Goal: Task Accomplishment & Management: Complete application form

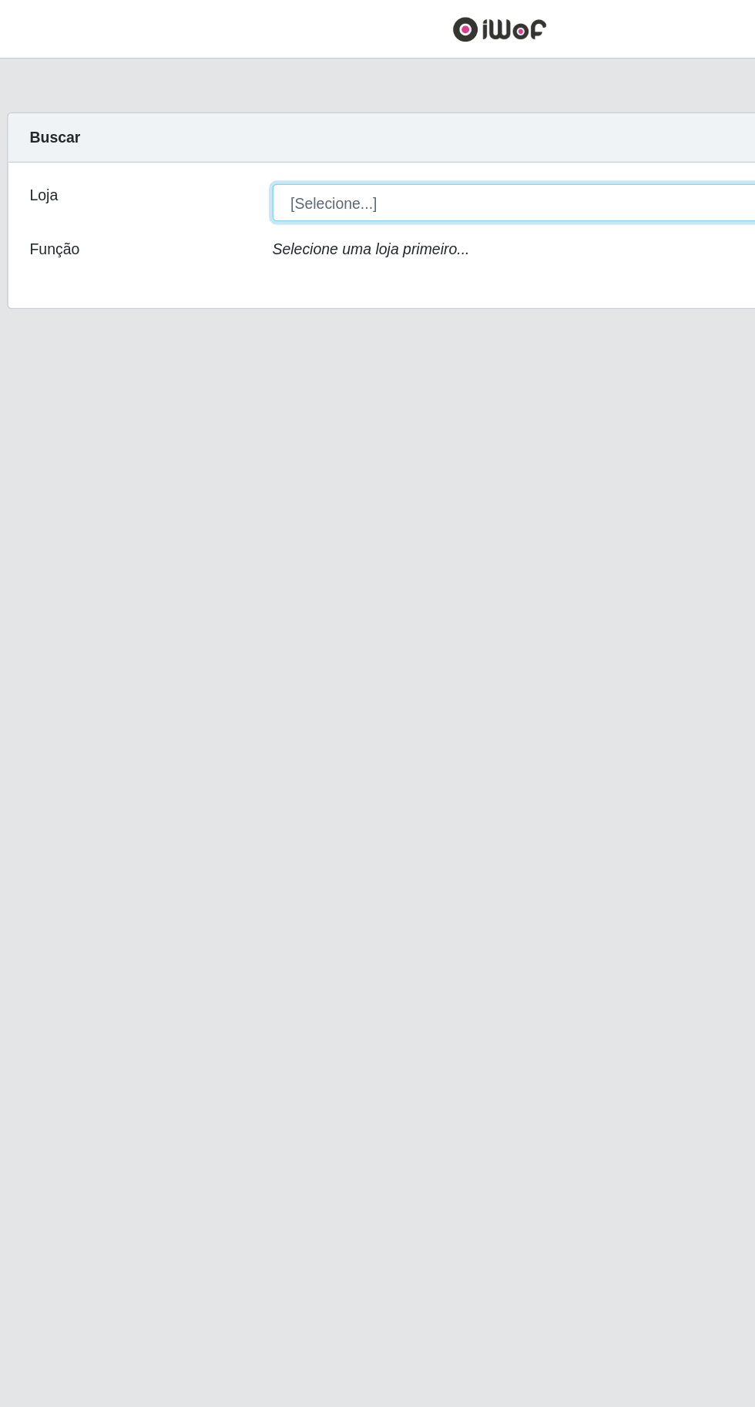
click at [246, 141] on select "[Selecione...] Extraplus - [GEOGRAPHIC_DATA] 03 - [GEOGRAPHIC_DATA]" at bounding box center [465, 146] width 502 height 27
select select "468"
click at [214, 133] on select "[Selecione...] Extraplus - [GEOGRAPHIC_DATA] 03 - [GEOGRAPHIC_DATA]" at bounding box center [465, 146] width 502 height 27
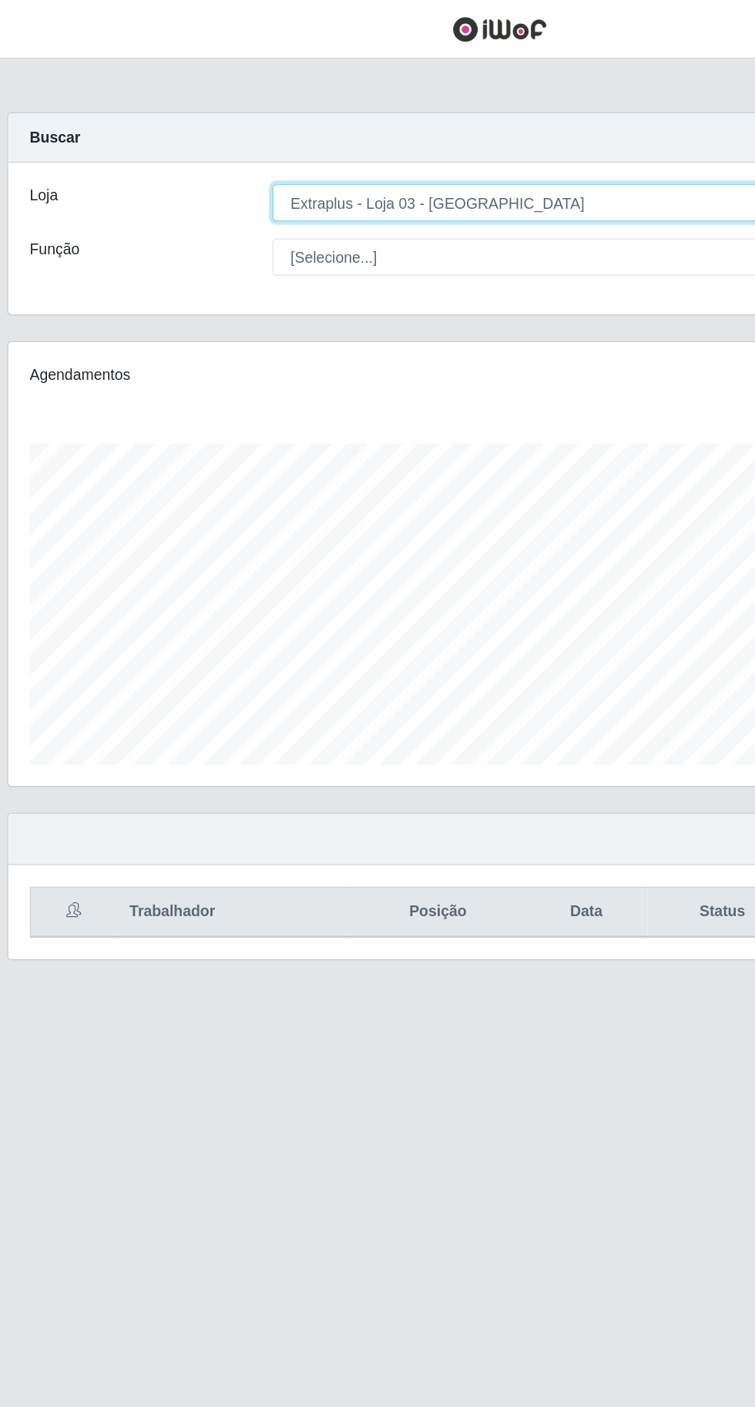
scroll to position [319, 707]
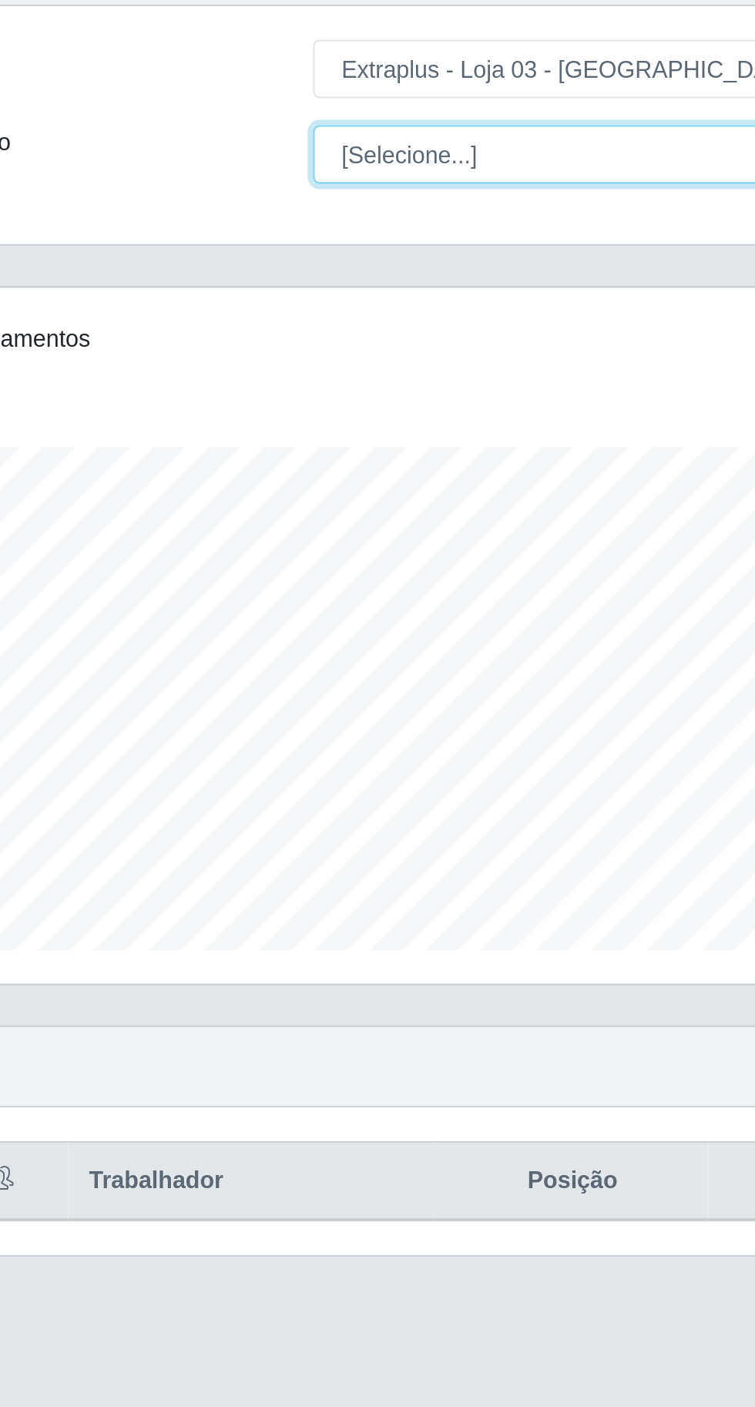
click at [241, 189] on select "[Selecione...] Repositor Repositor + Repositor ++" at bounding box center [465, 185] width 502 height 27
click at [214, 172] on select "[Selecione...] Repositor Repositor + Repositor ++" at bounding box center [465, 185] width 502 height 27
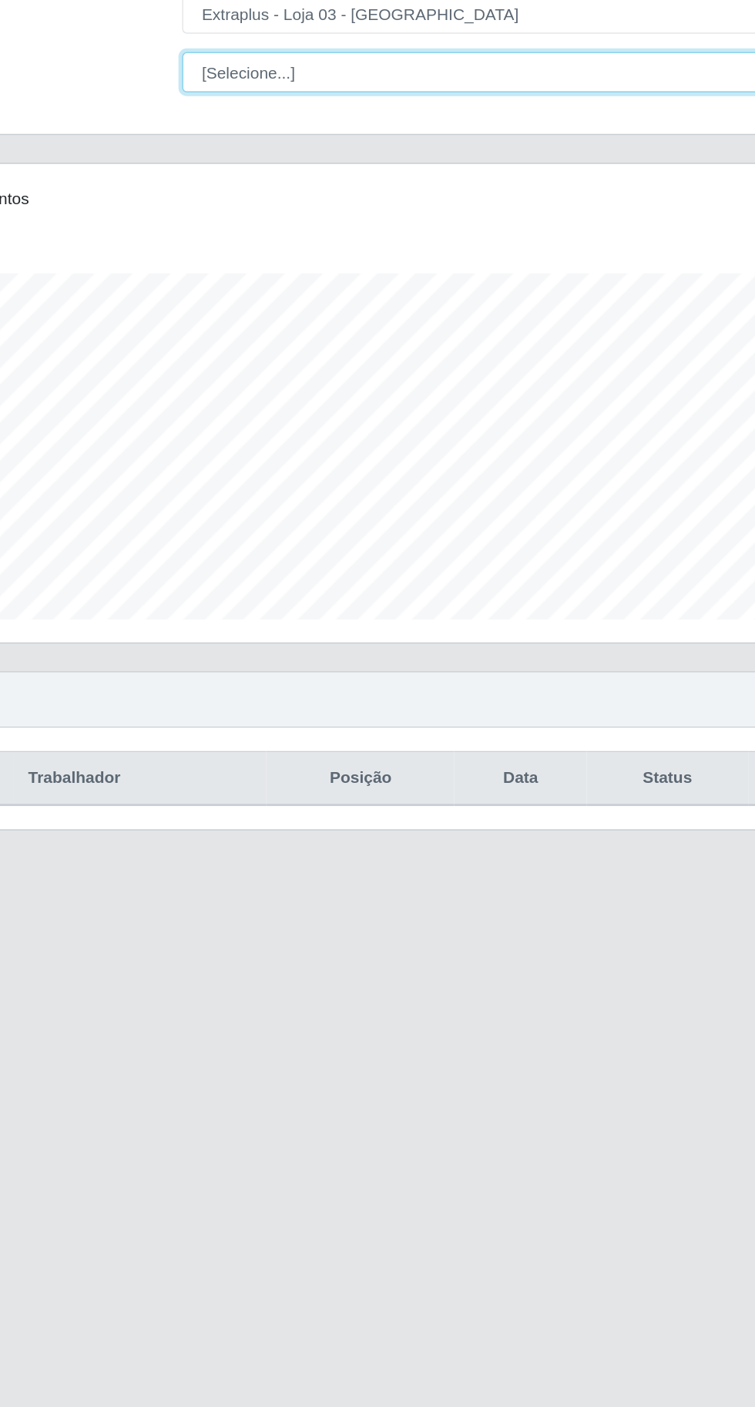
click at [250, 190] on select "[Selecione...] Repositor Repositor + Repositor ++" at bounding box center [465, 185] width 502 height 27
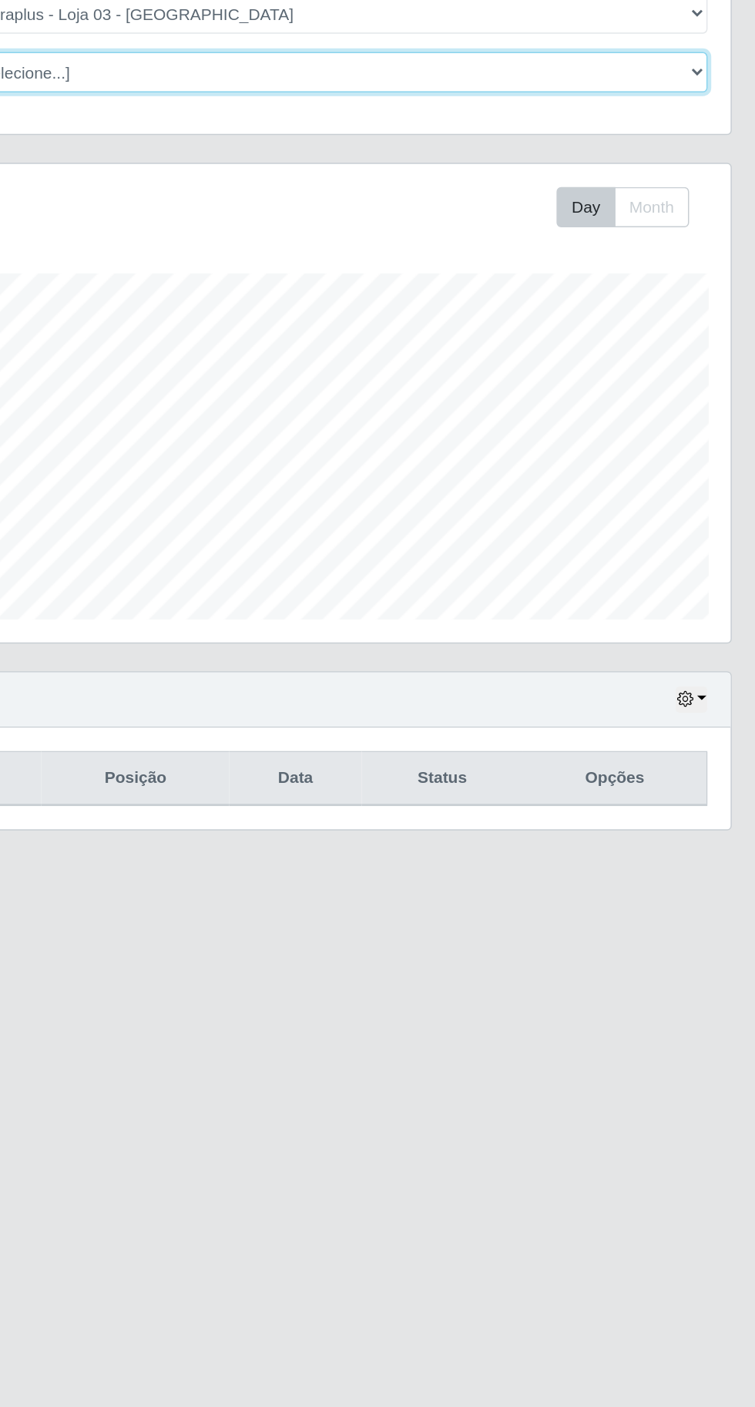
scroll to position [0, 0]
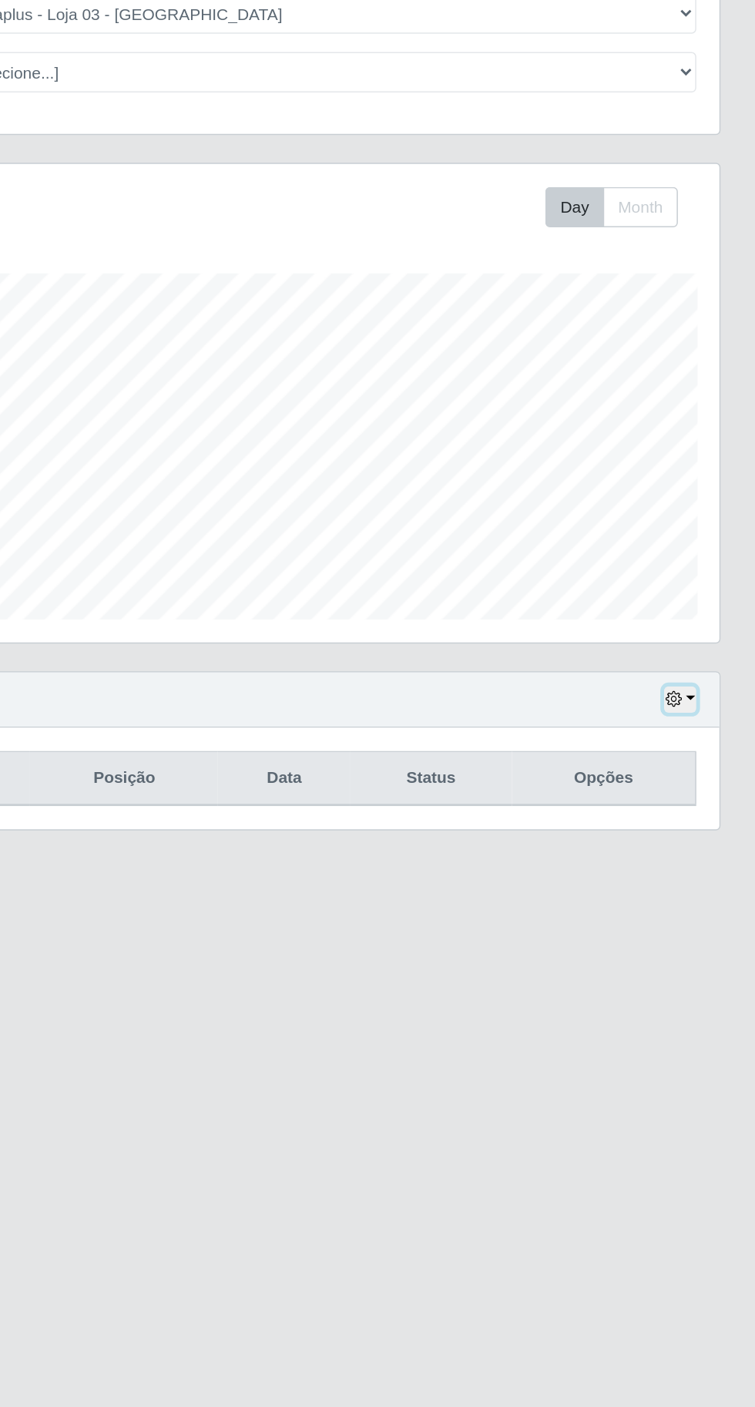
click at [712, 601] on button "button" at bounding box center [705, 605] width 22 height 18
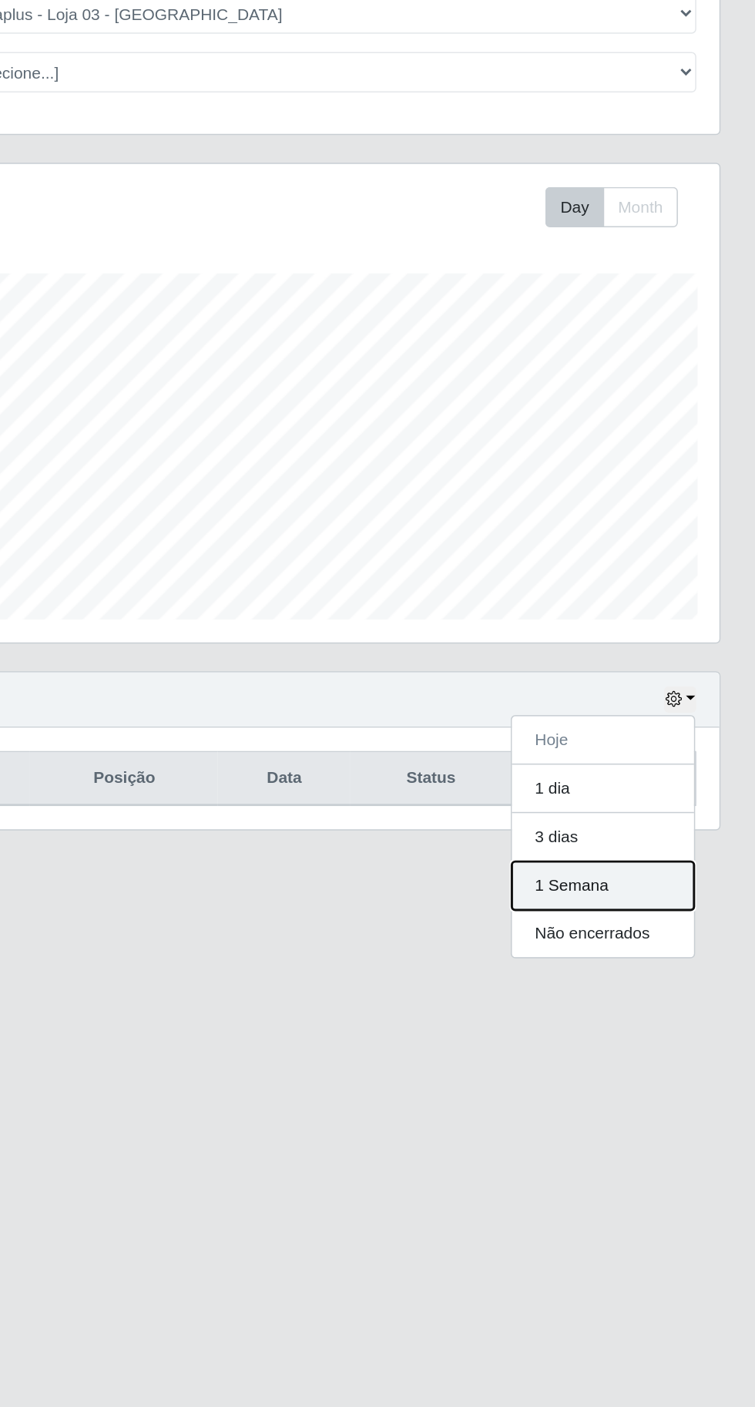
click at [677, 718] on button "1 Semana" at bounding box center [654, 729] width 122 height 32
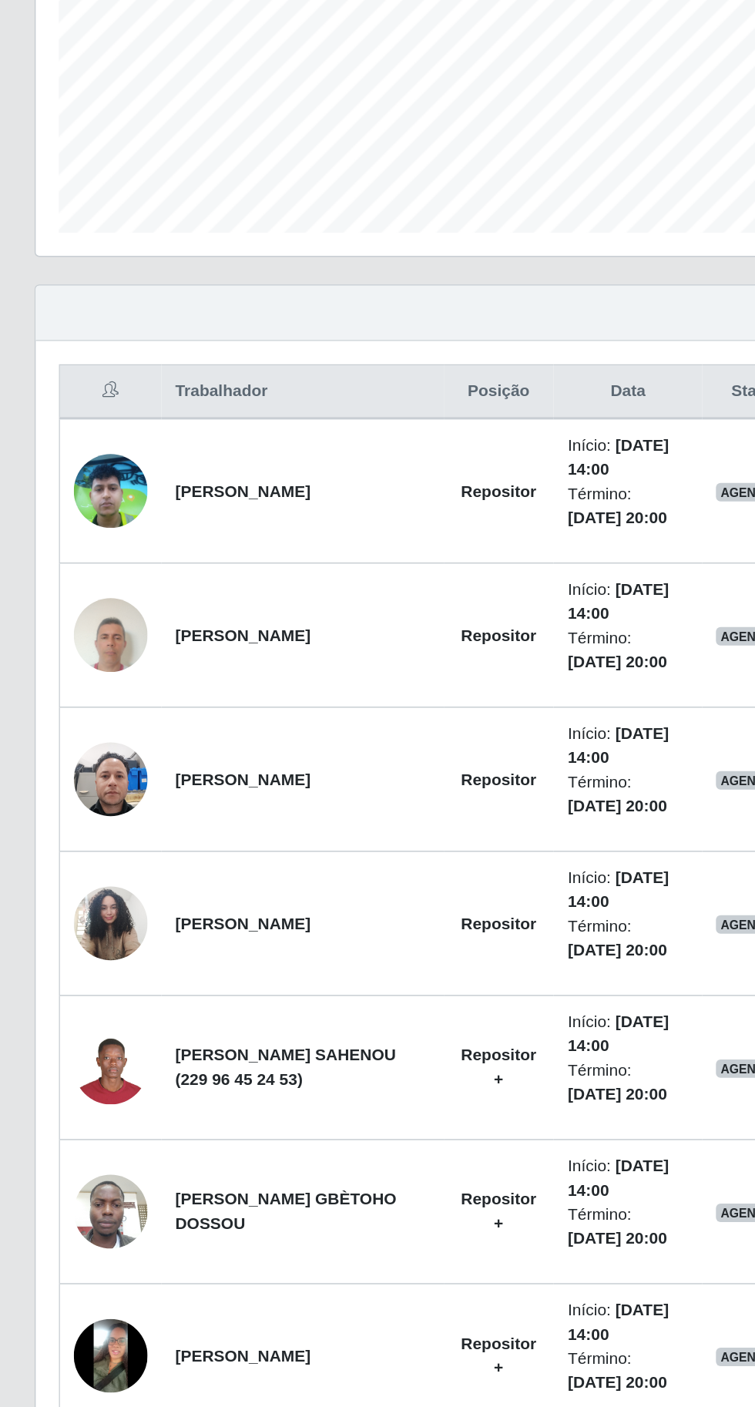
click at [71, 1107] on img at bounding box center [73, 1108] width 49 height 49
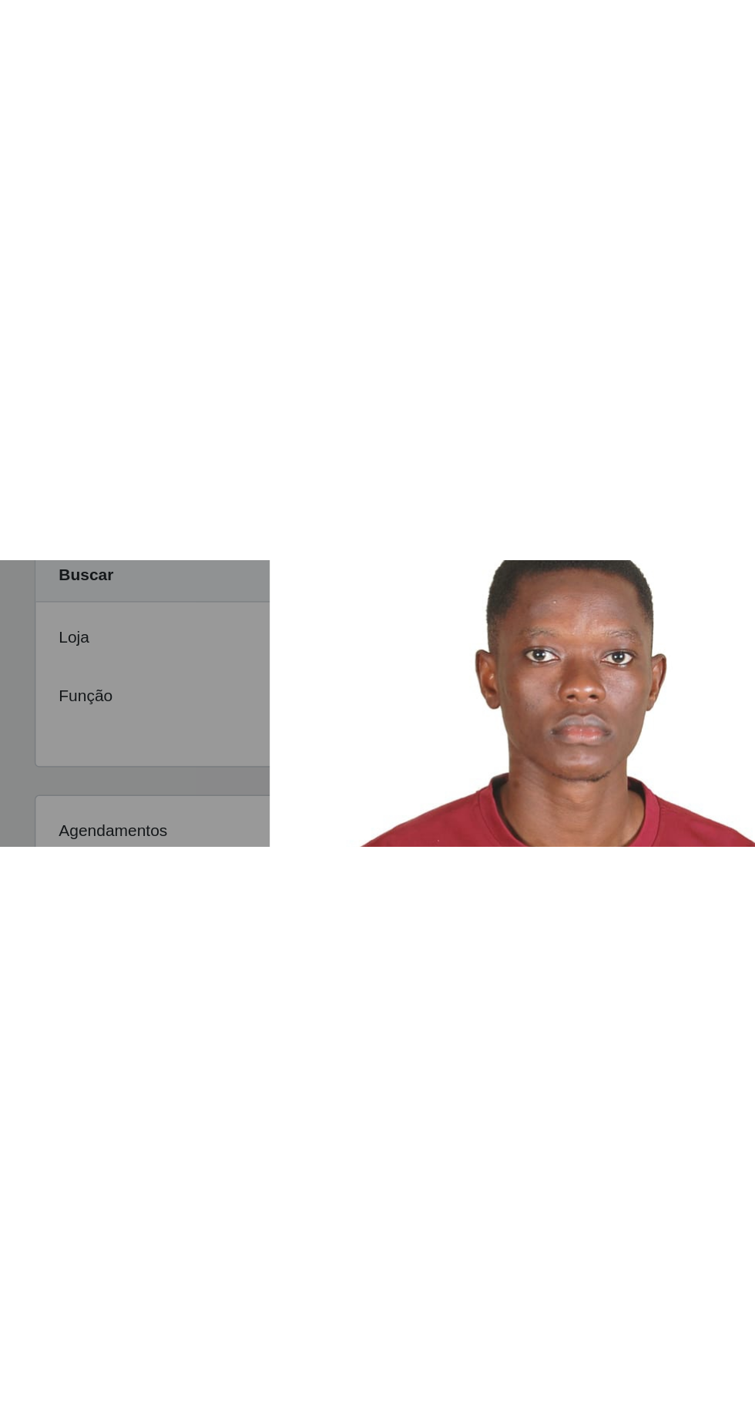
scroll to position [229, 0]
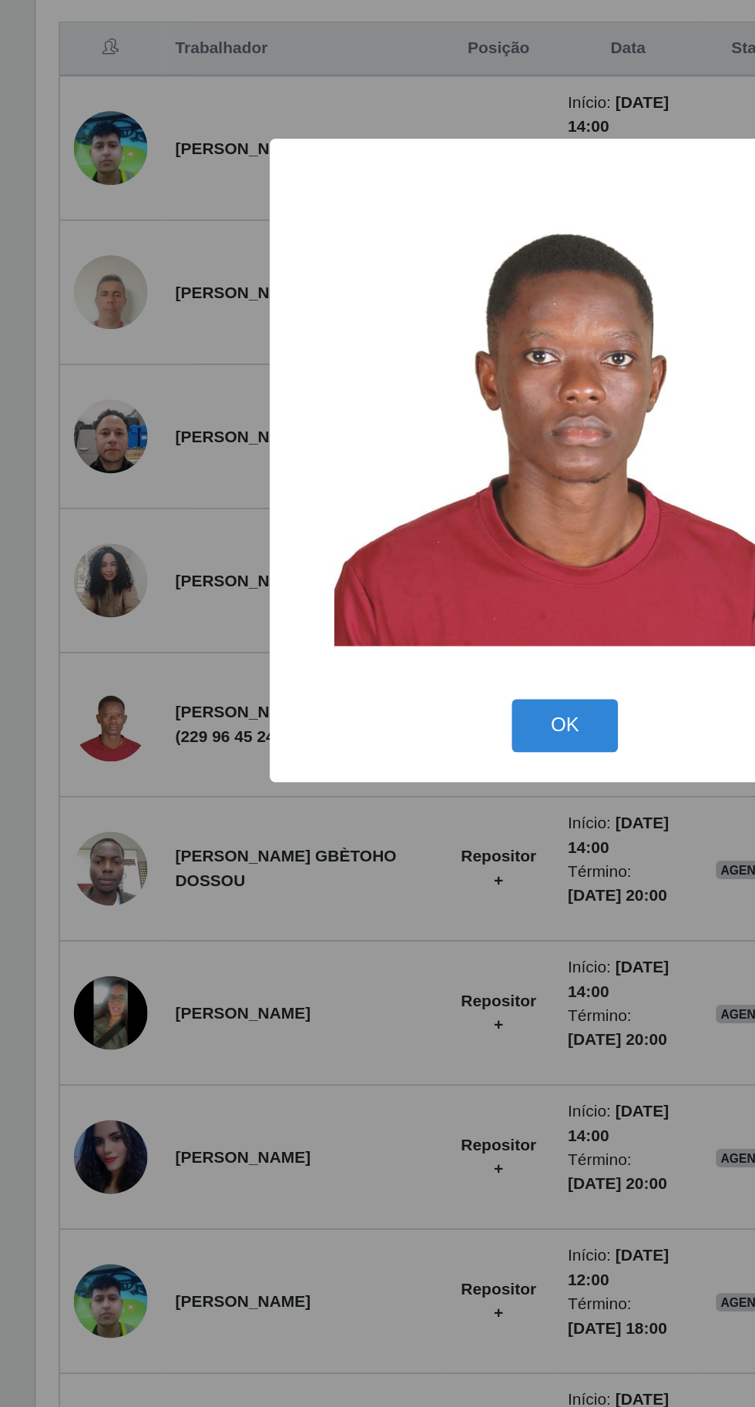
click at [365, 1153] on div "× OK Cancel" at bounding box center [377, 703] width 755 height 1407
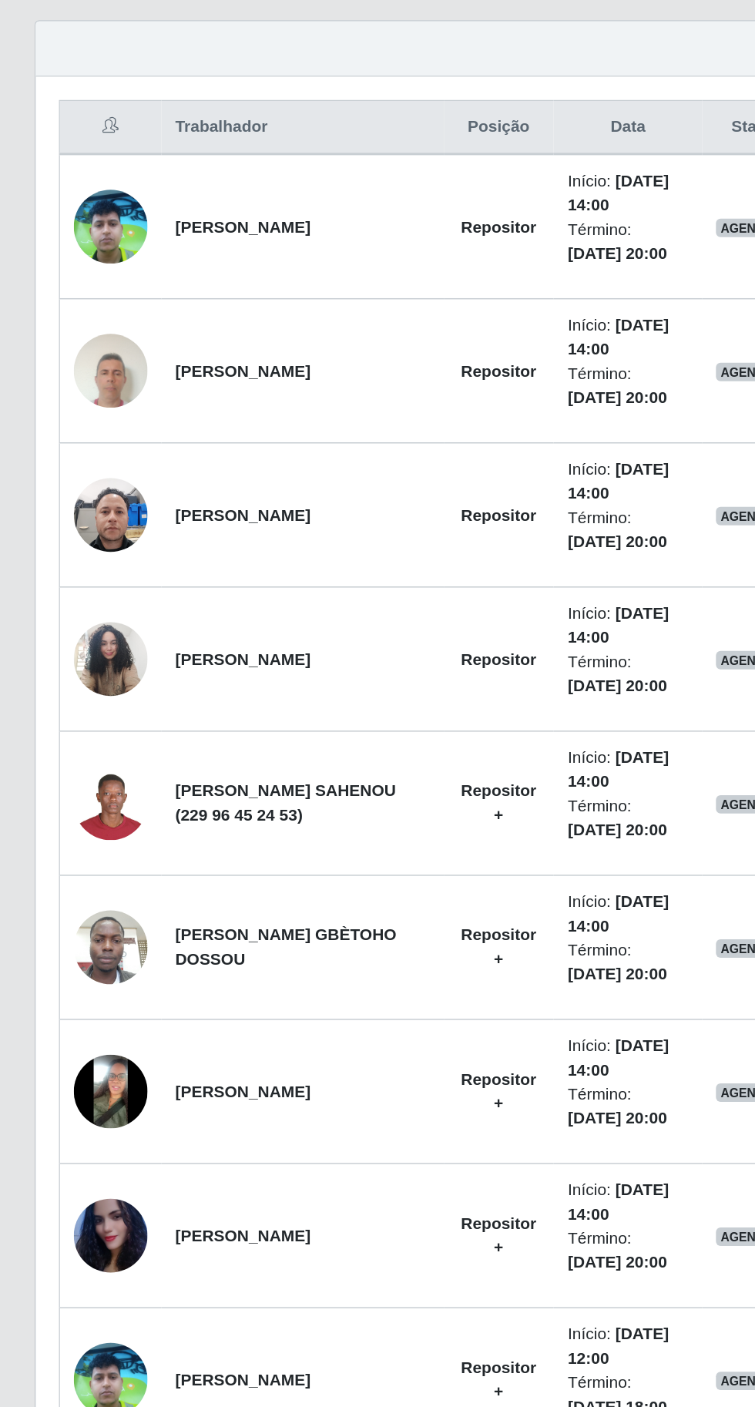
scroll to position [230, 0]
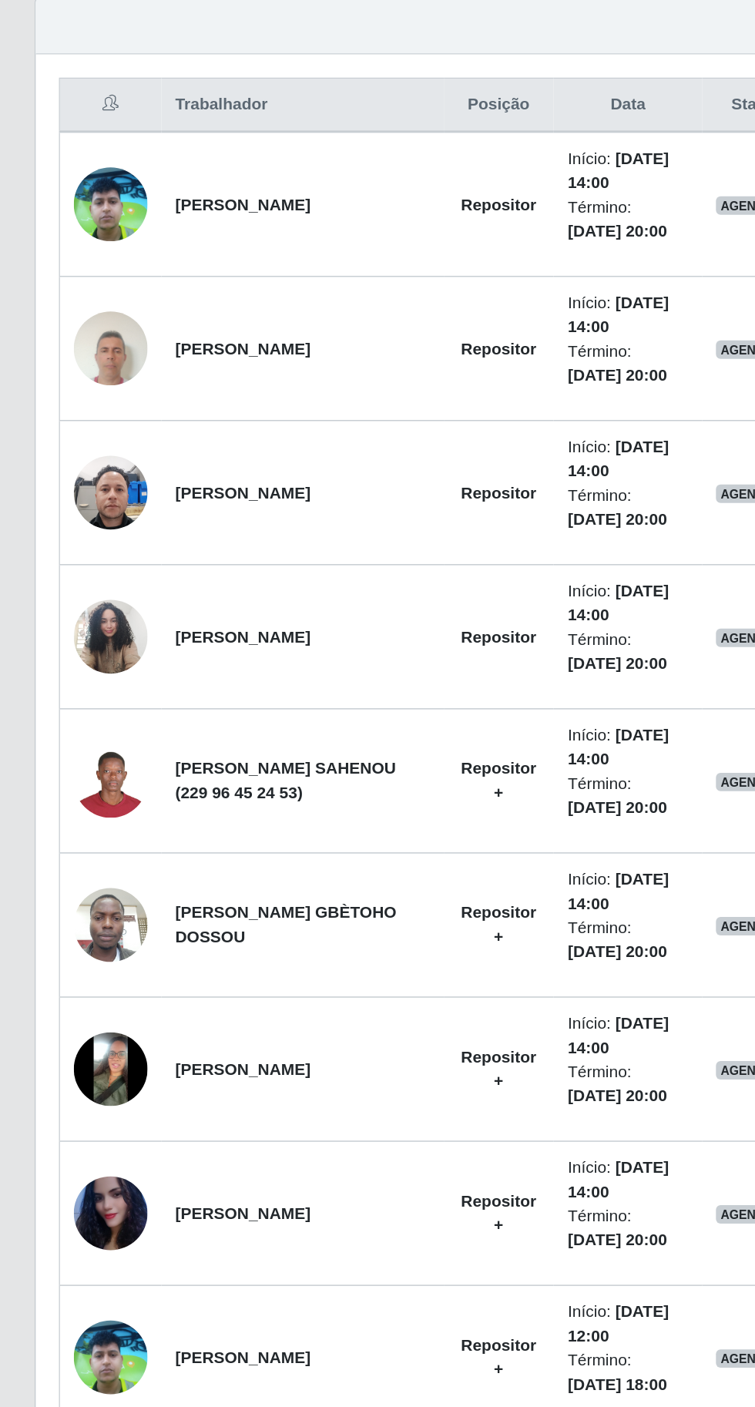
click at [59, 973] on img at bounding box center [73, 974] width 49 height 65
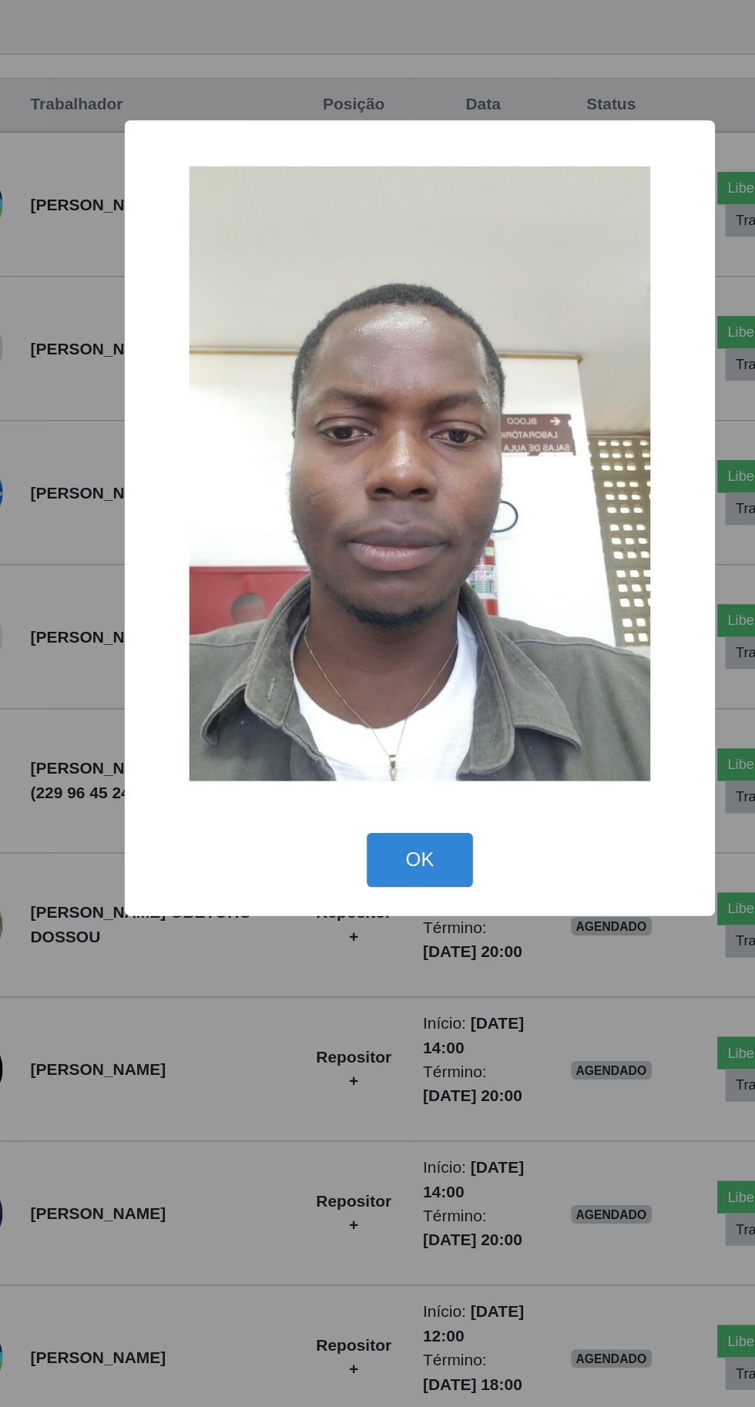
click at [143, 1004] on div "× OK Cancel" at bounding box center [377, 703] width 755 height 1407
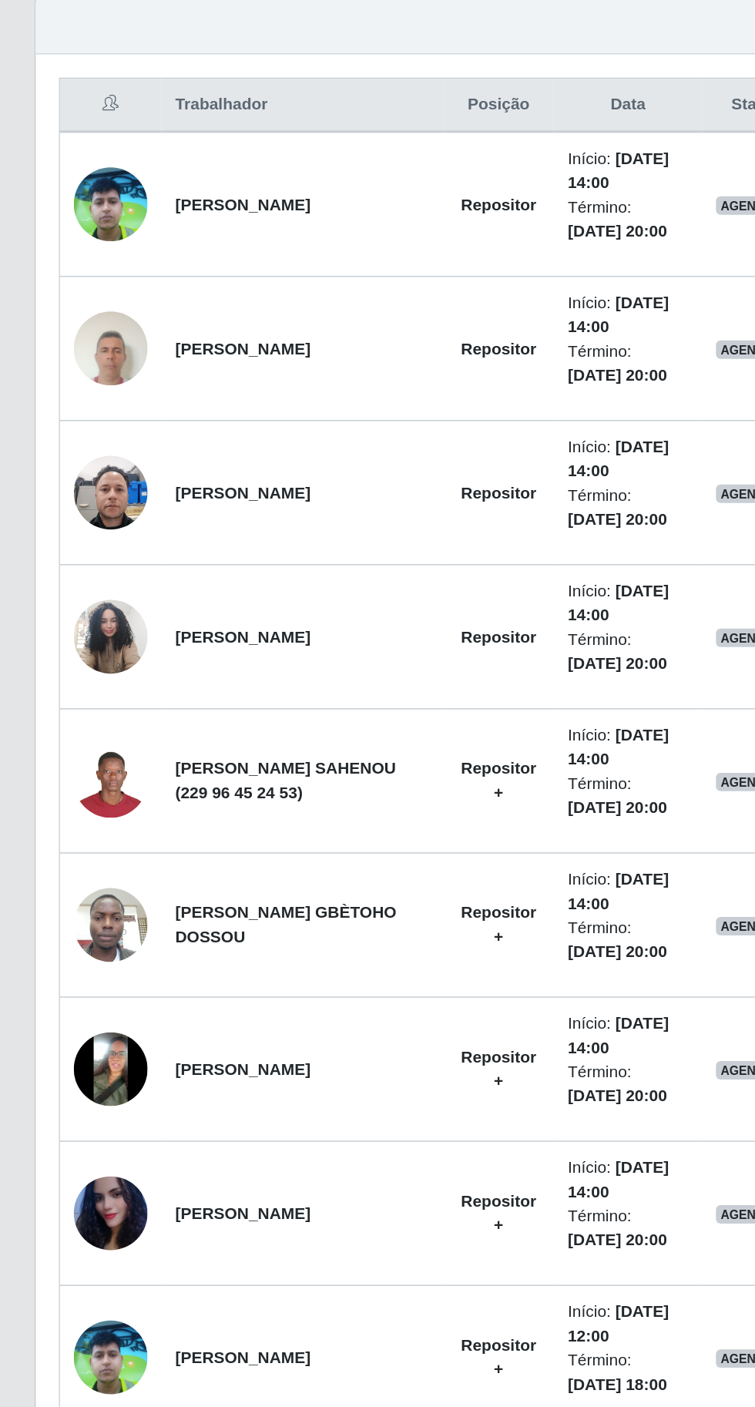
click at [93, 870] on img at bounding box center [73, 878] width 49 height 49
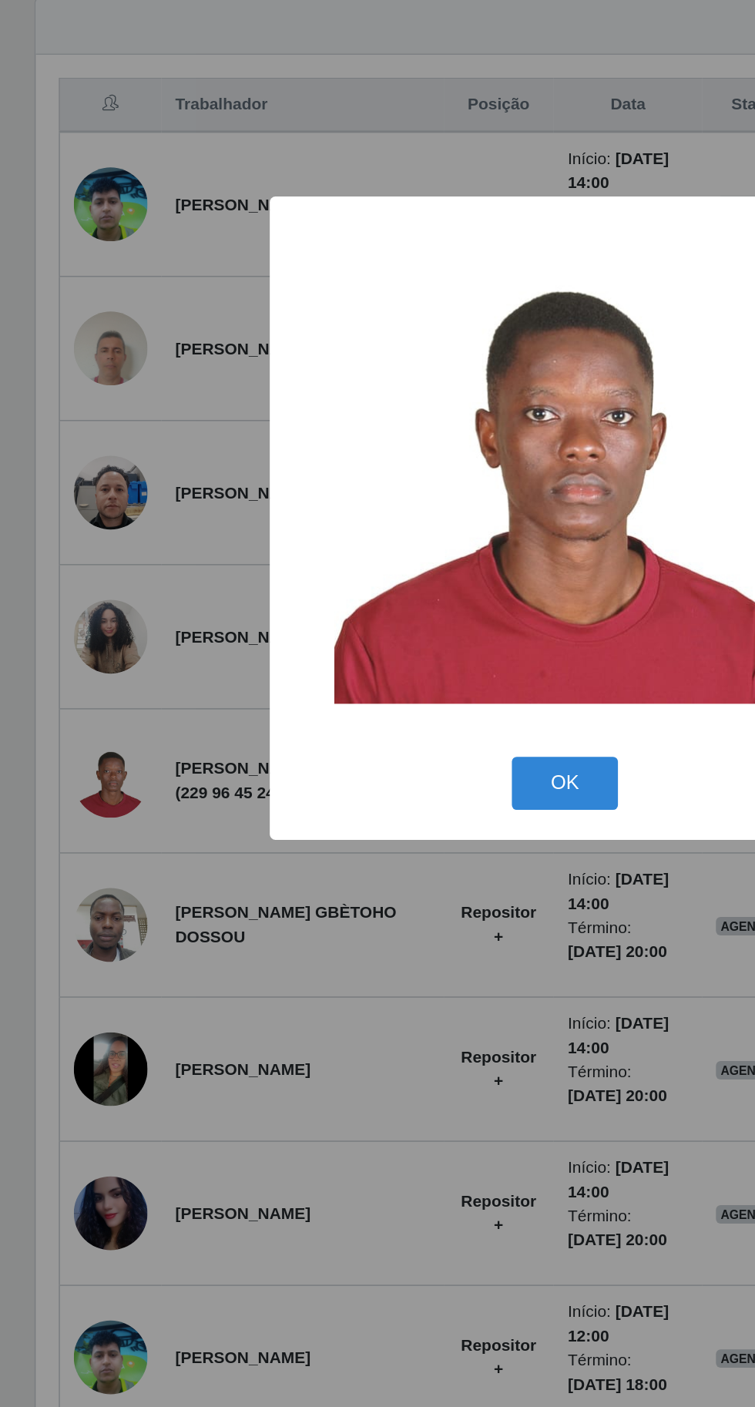
click at [371, 1166] on div "× OK Cancel" at bounding box center [377, 703] width 755 height 1407
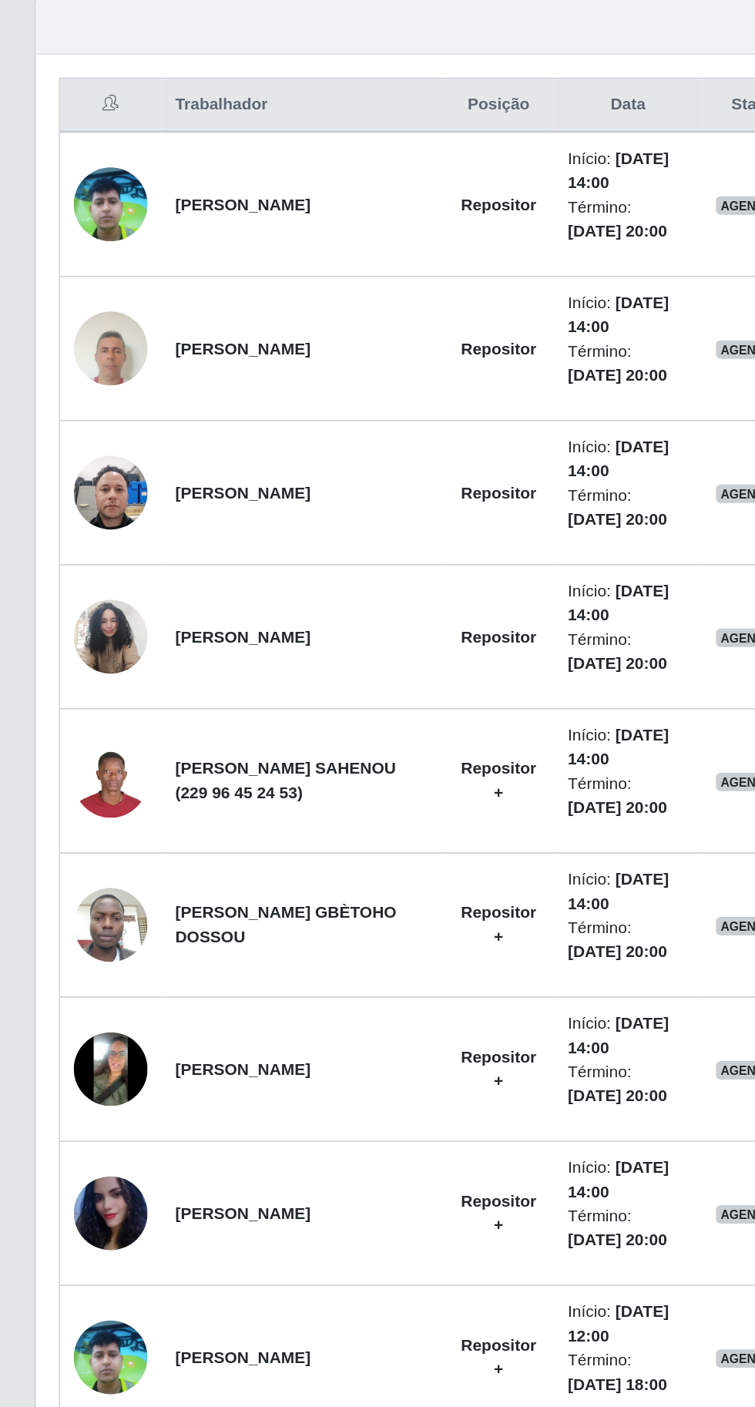
click at [192, 854] on td "[PERSON_NAME] SAHENOU (229 96 45 24 53)" at bounding box center [202, 879] width 189 height 96
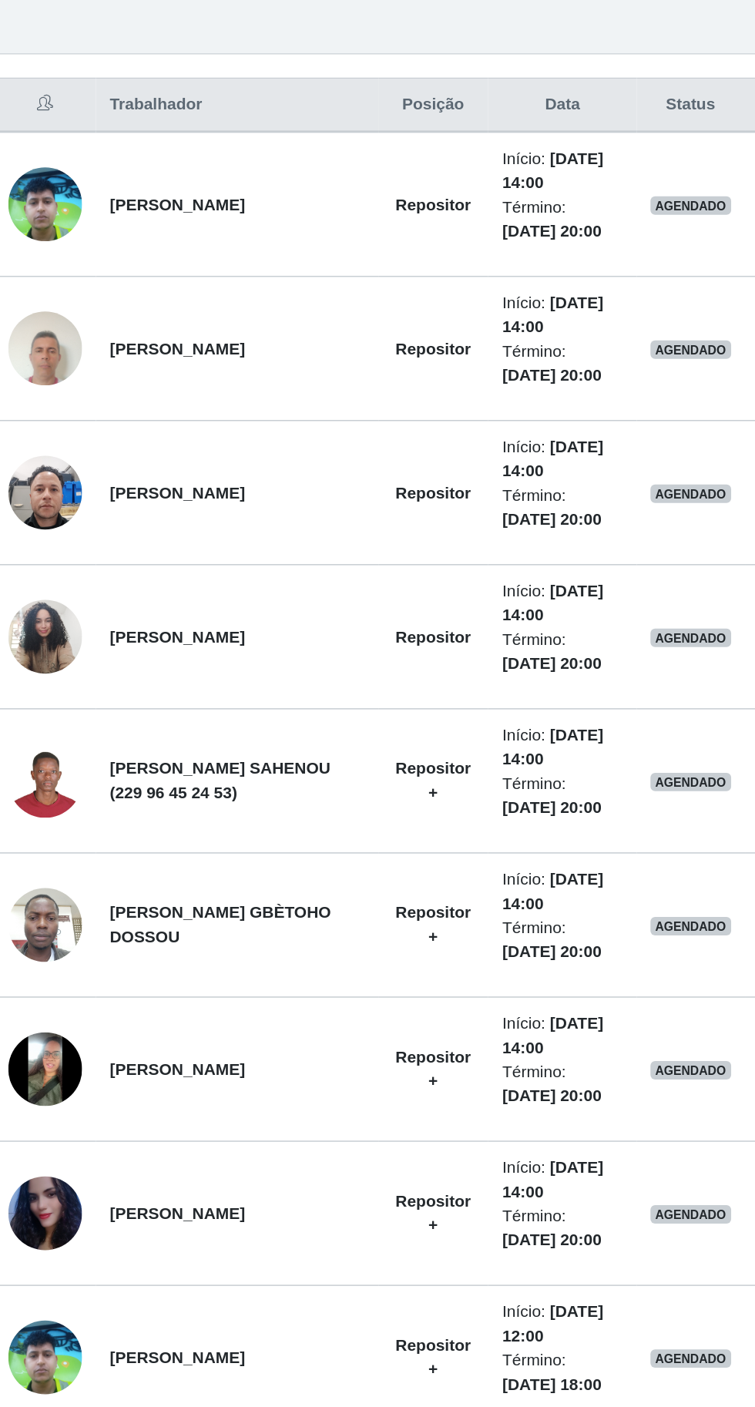
click at [146, 865] on strong "[PERSON_NAME] SAHENOU (229 96 45 24 53)" at bounding box center [190, 879] width 147 height 29
click at [153, 881] on strong "[PERSON_NAME] SAHENOU (229 96 45 24 53)" at bounding box center [190, 879] width 147 height 29
click at [75, 885] on img at bounding box center [73, 878] width 49 height 49
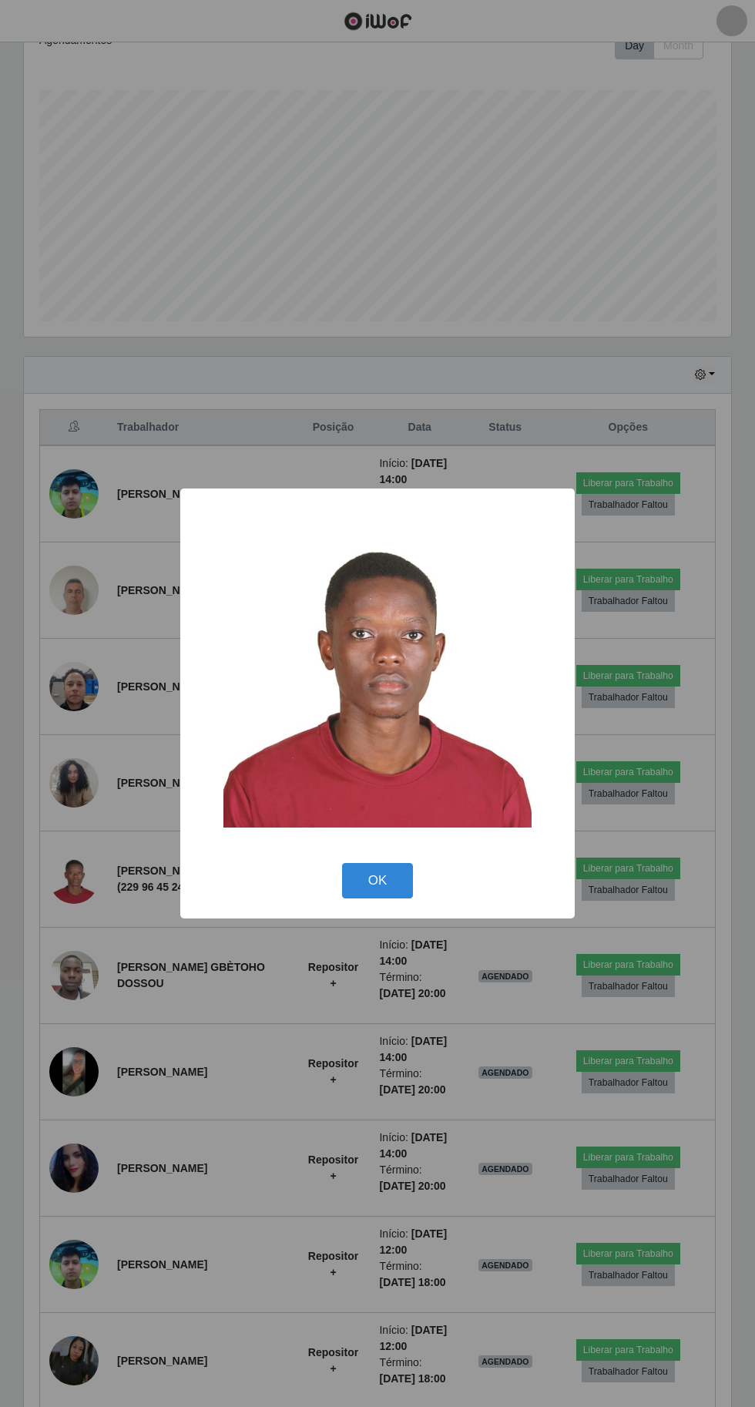
click at [397, 899] on button "OK" at bounding box center [378, 881] width 72 height 36
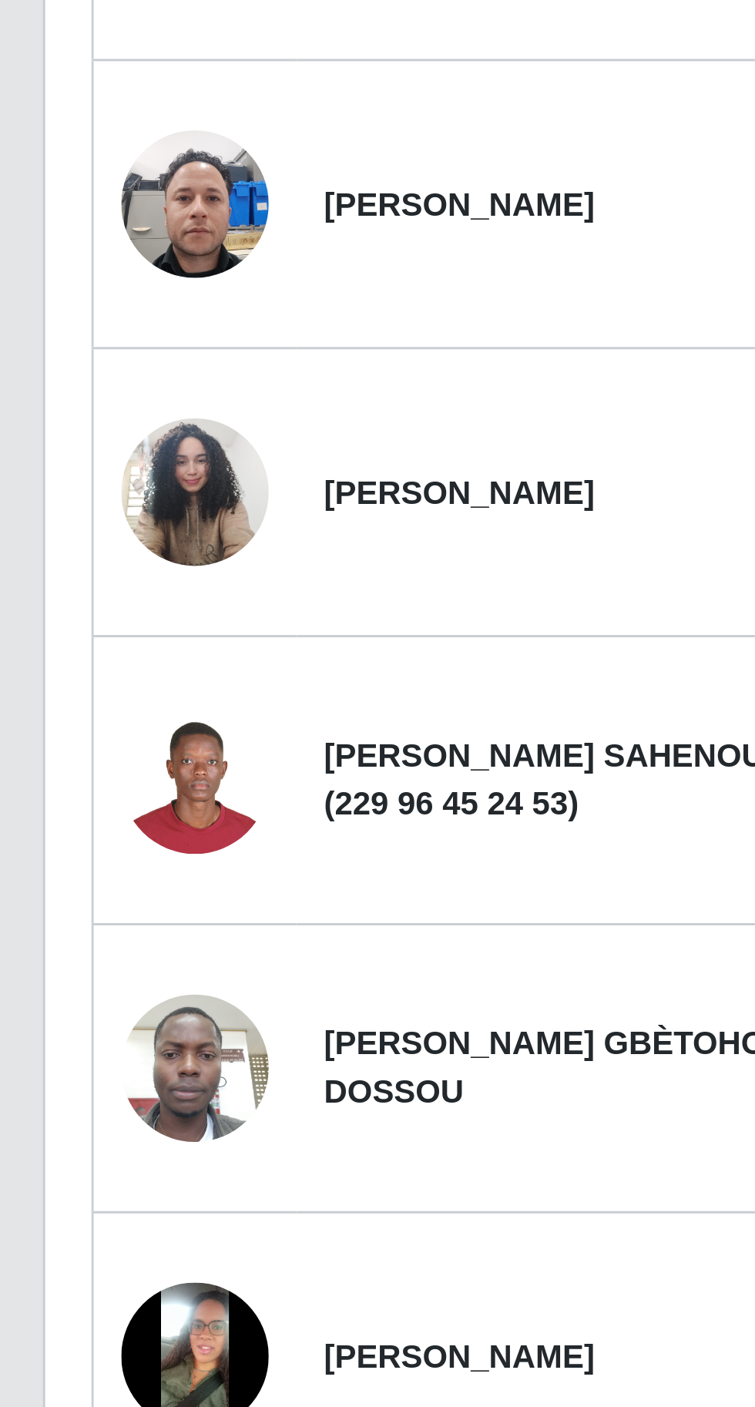
scroll to position [235, 0]
